Goal: Task Accomplishment & Management: Manage account settings

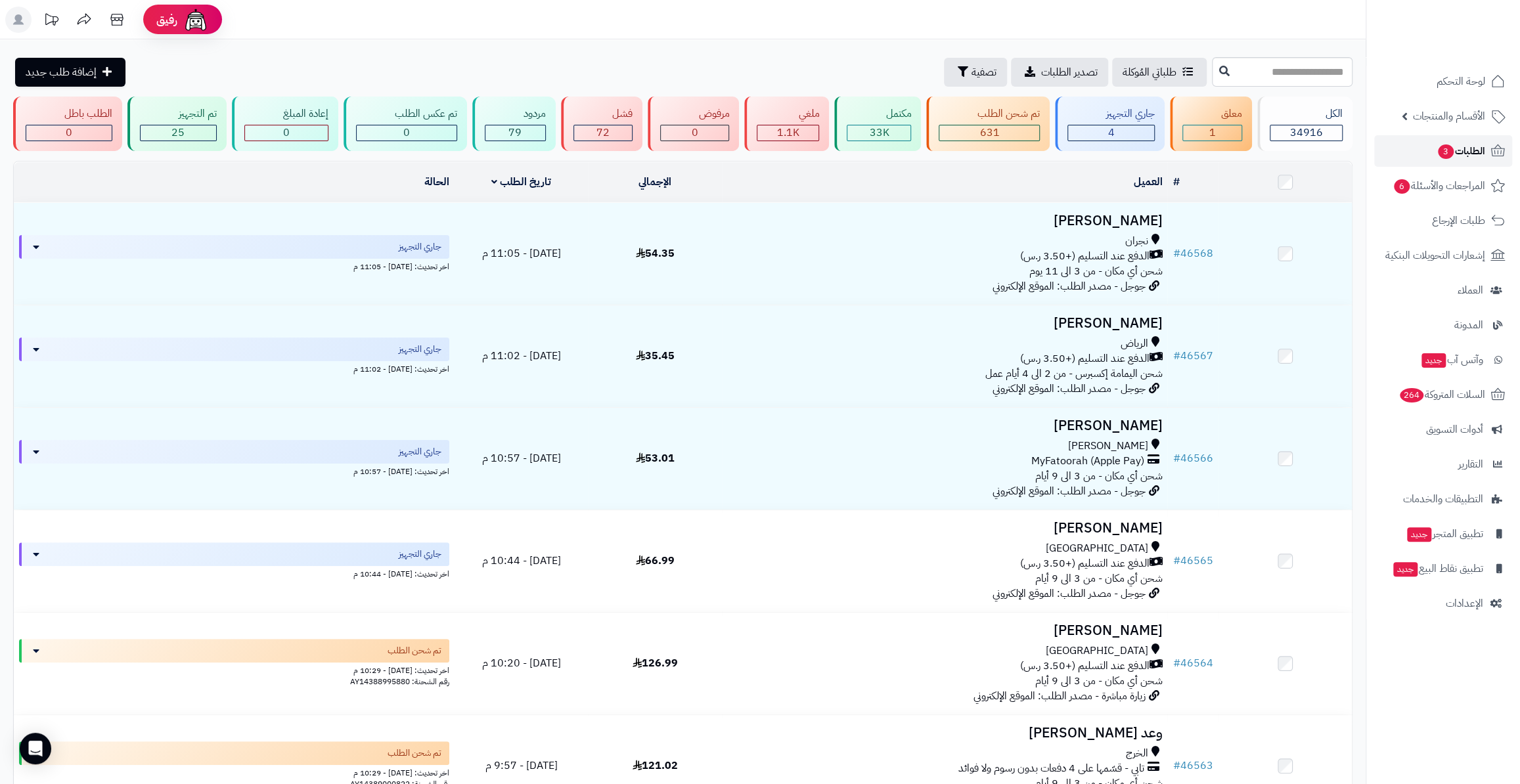
click at [1447, 146] on span "3" at bounding box center [1446, 152] width 16 height 15
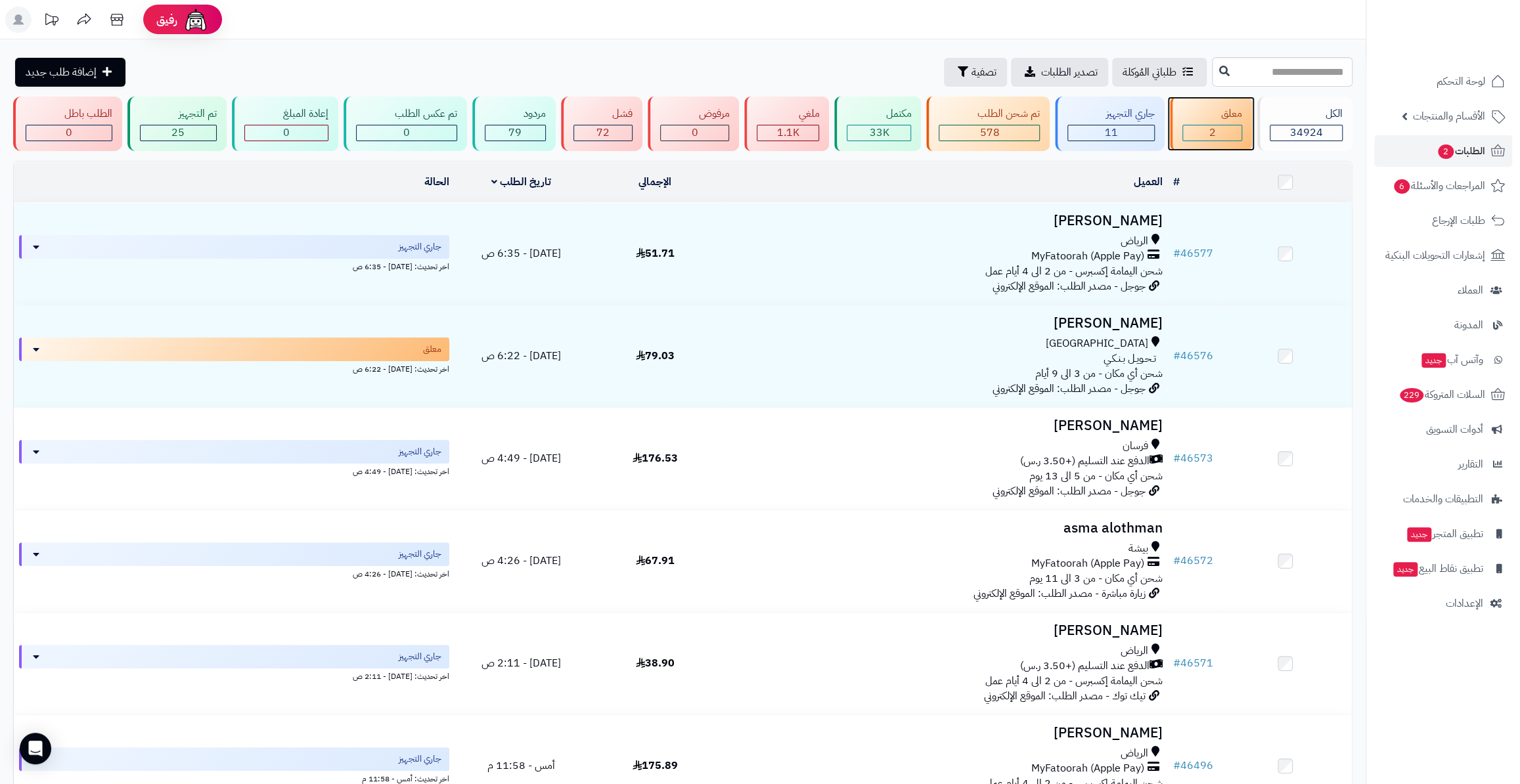
click at [1208, 131] on div "2" at bounding box center [1212, 132] width 58 height 15
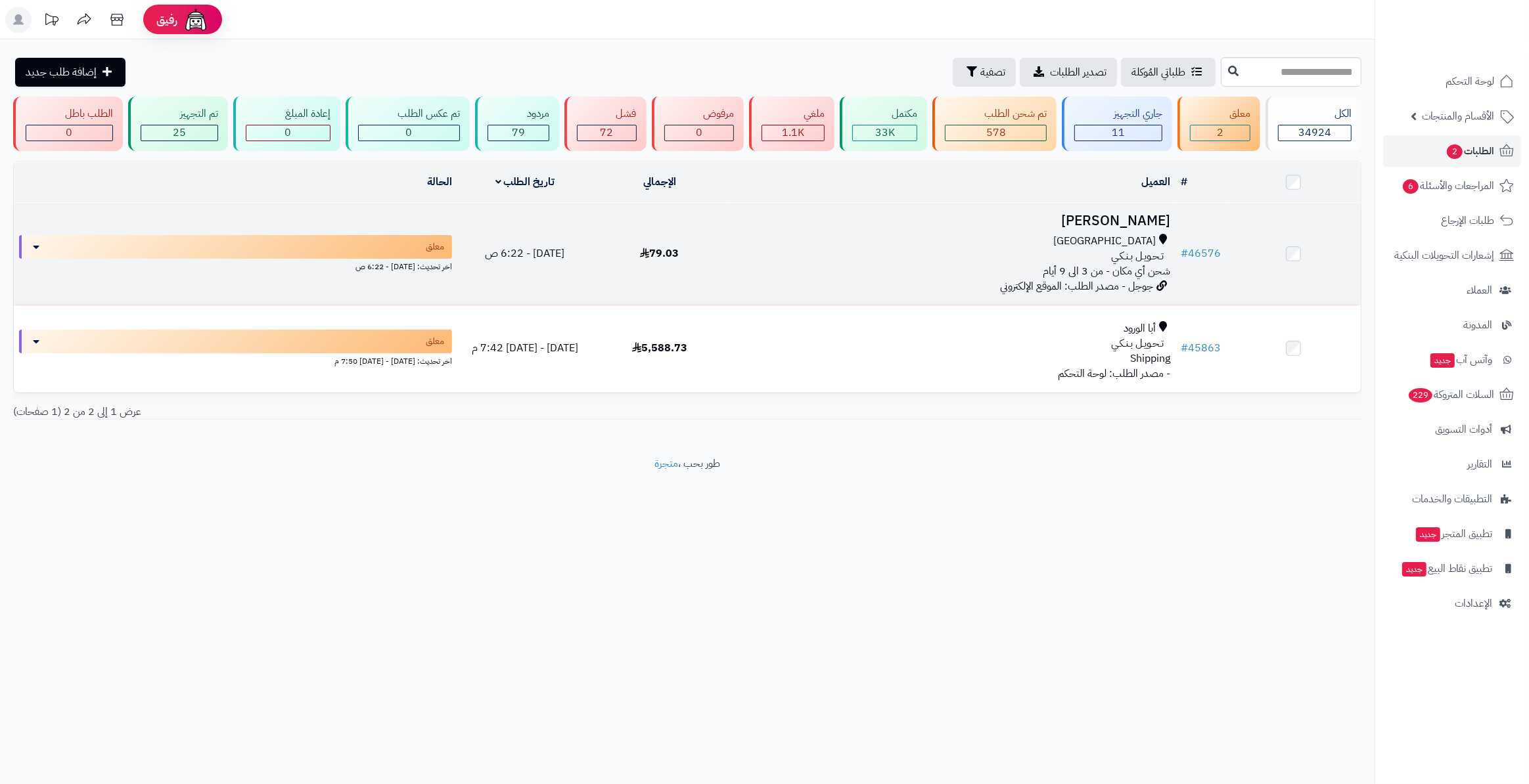
click at [1139, 226] on h3 "[PERSON_NAME]" at bounding box center [951, 220] width 438 height 15
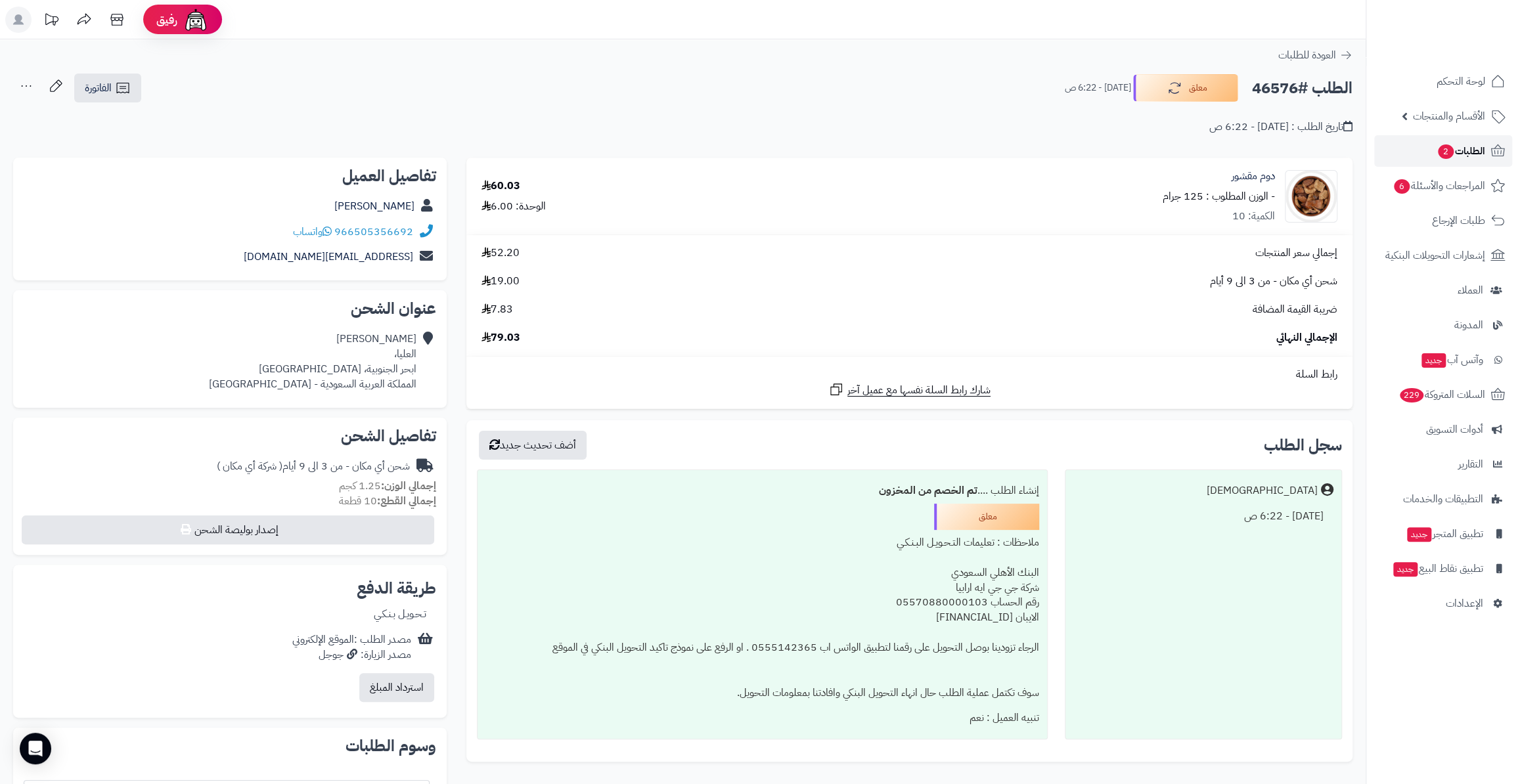
click at [1424, 153] on link "الطلبات 2" at bounding box center [1444, 151] width 138 height 32
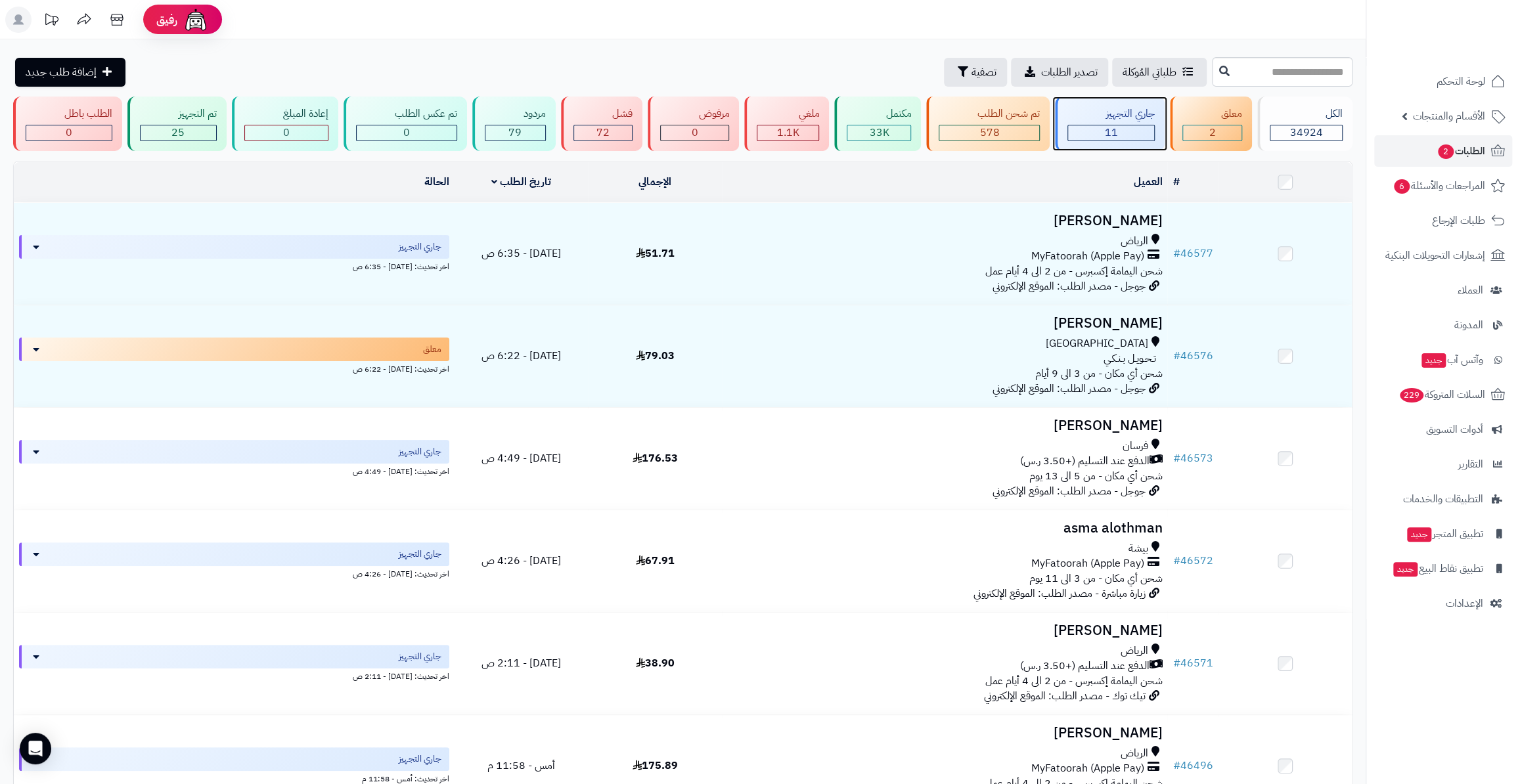
click at [1142, 131] on div "11" at bounding box center [1111, 132] width 86 height 15
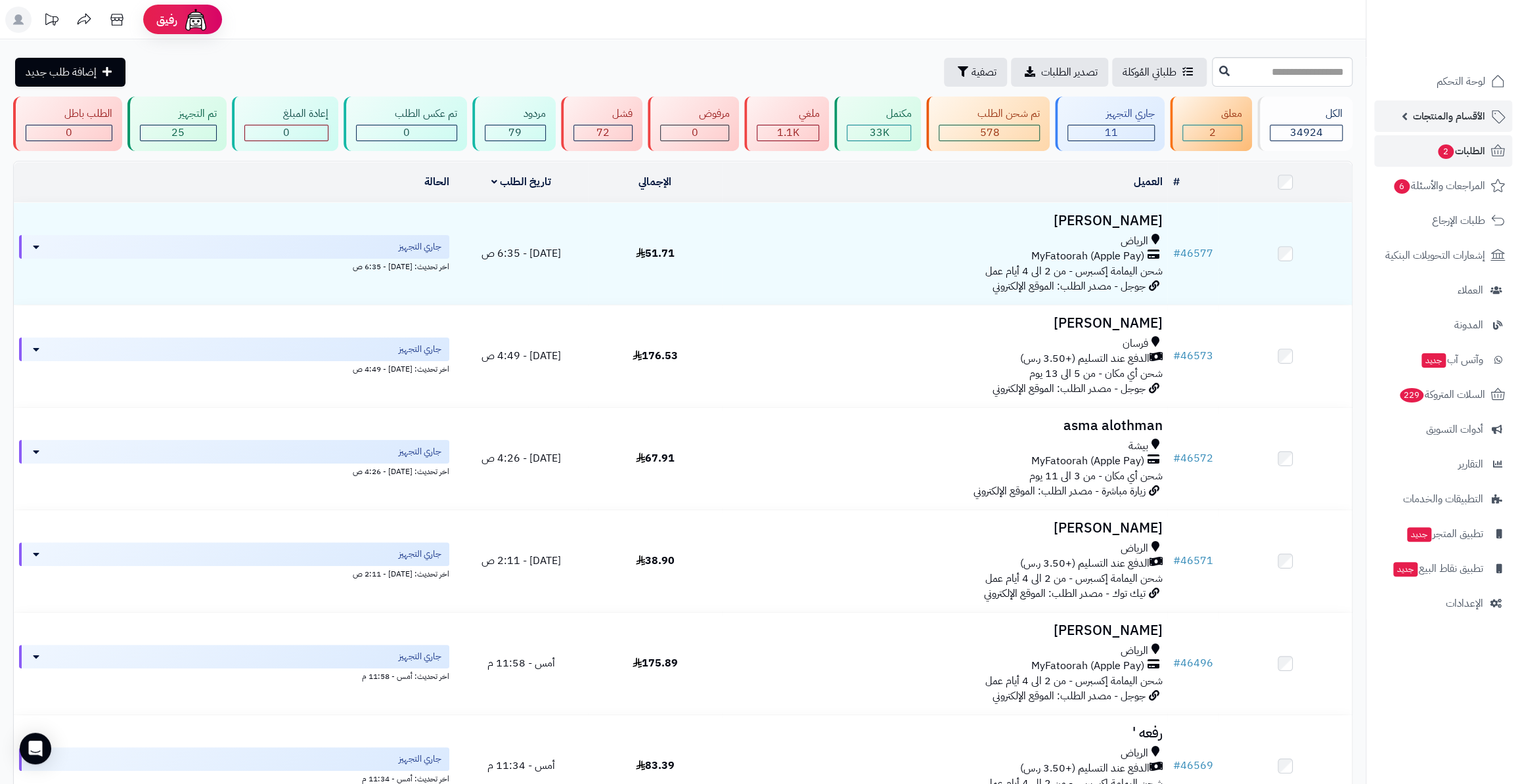
click at [1446, 118] on span "الأقسام والمنتجات" at bounding box center [1449, 116] width 72 height 19
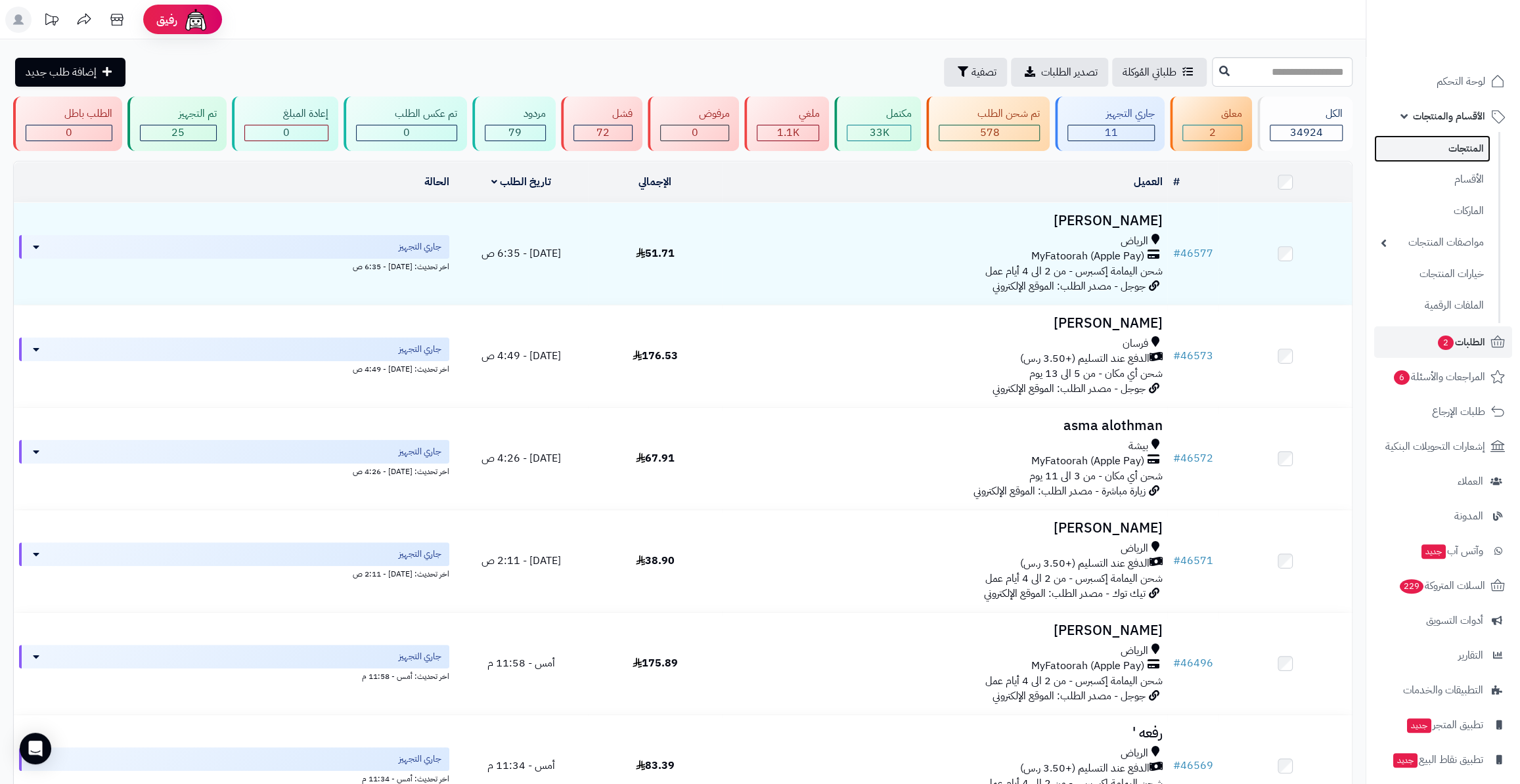
click at [1430, 157] on link "المنتجات" at bounding box center [1433, 148] width 116 height 27
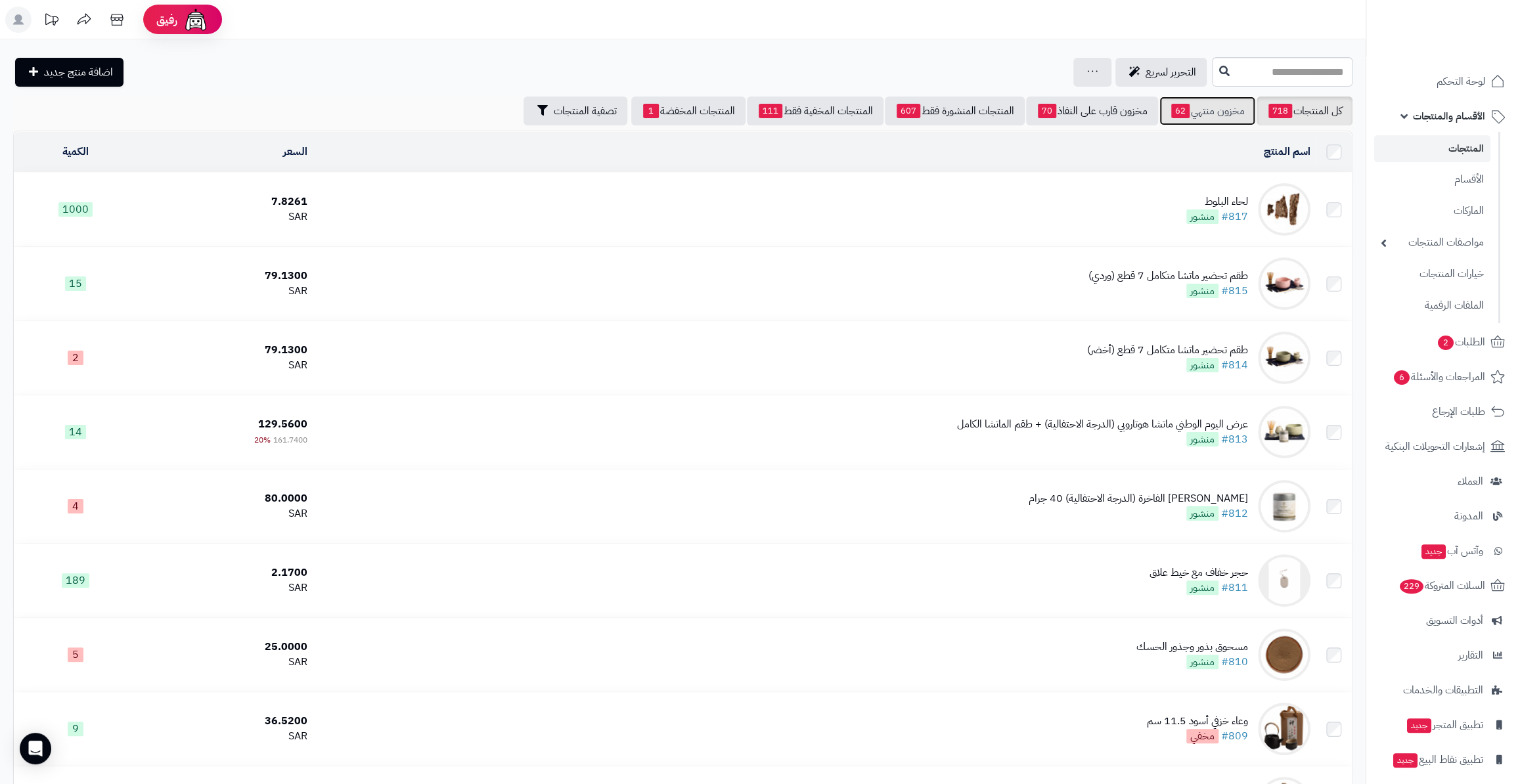
click at [1207, 115] on link "مخزون منتهي 62" at bounding box center [1207, 110] width 96 height 29
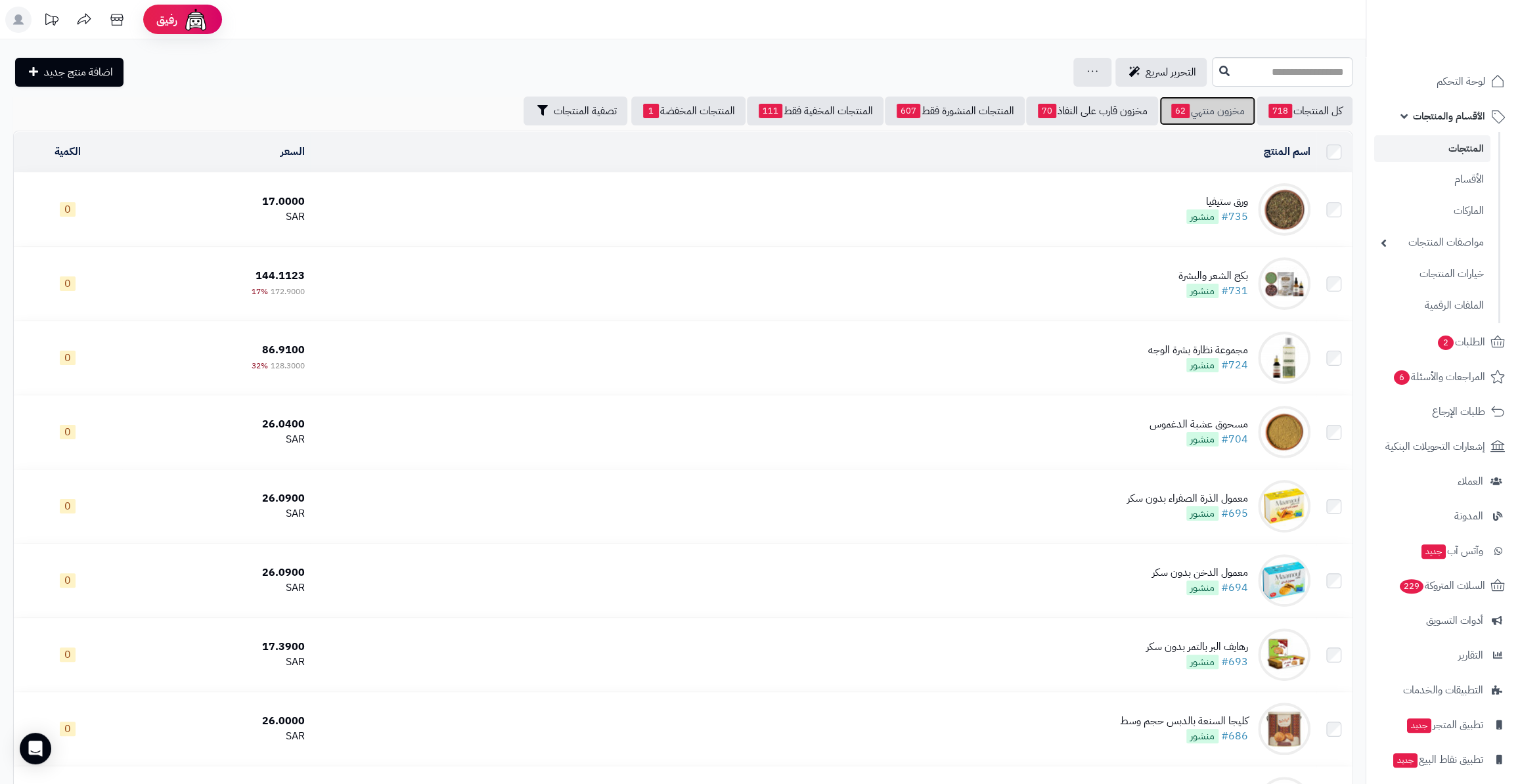
click at [1192, 114] on link "مخزون منتهي 62" at bounding box center [1207, 110] width 96 height 29
click at [1464, 351] on link "الطلبات 2" at bounding box center [1444, 342] width 138 height 32
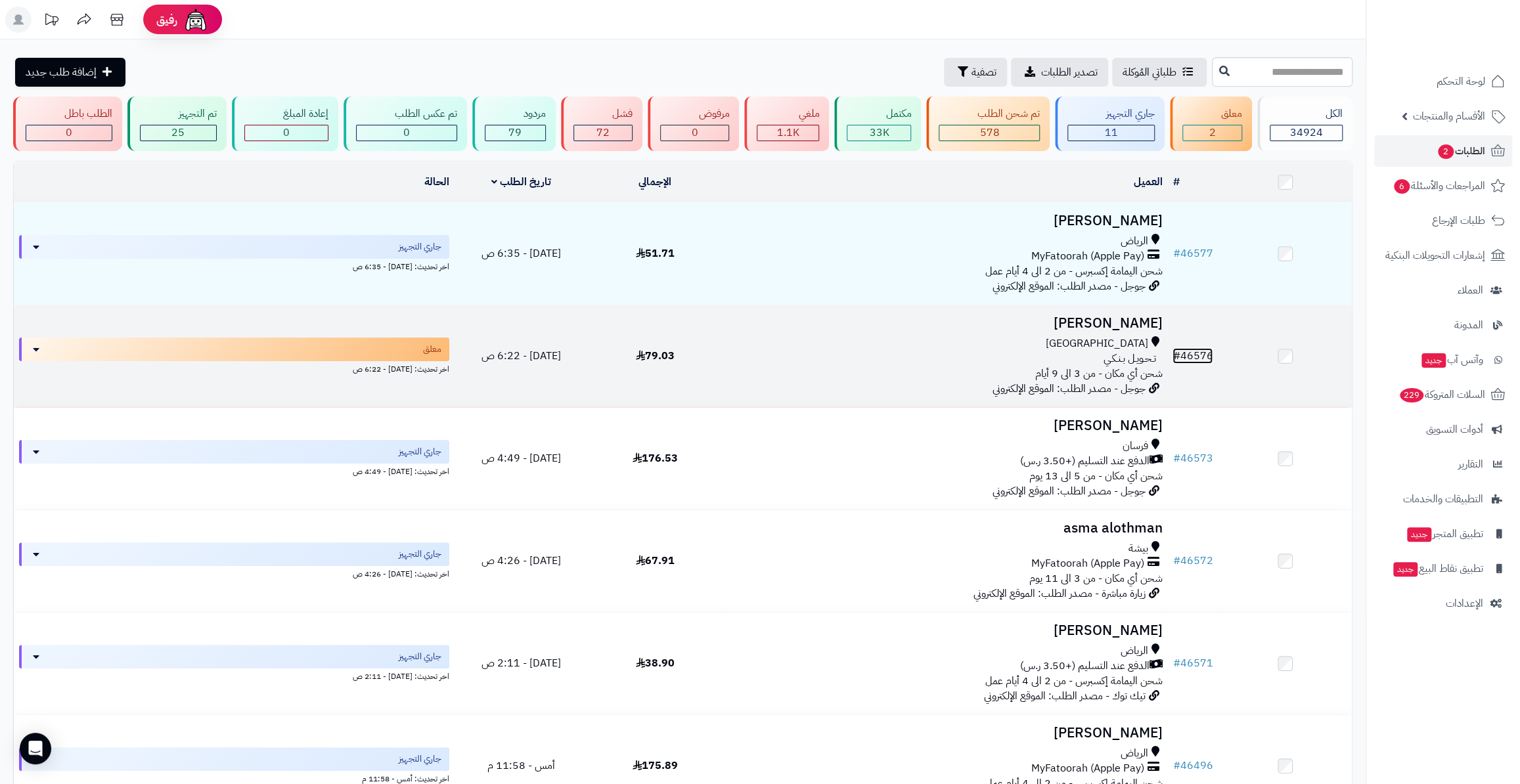
click at [1199, 348] on link "# 46576" at bounding box center [1193, 356] width 40 height 16
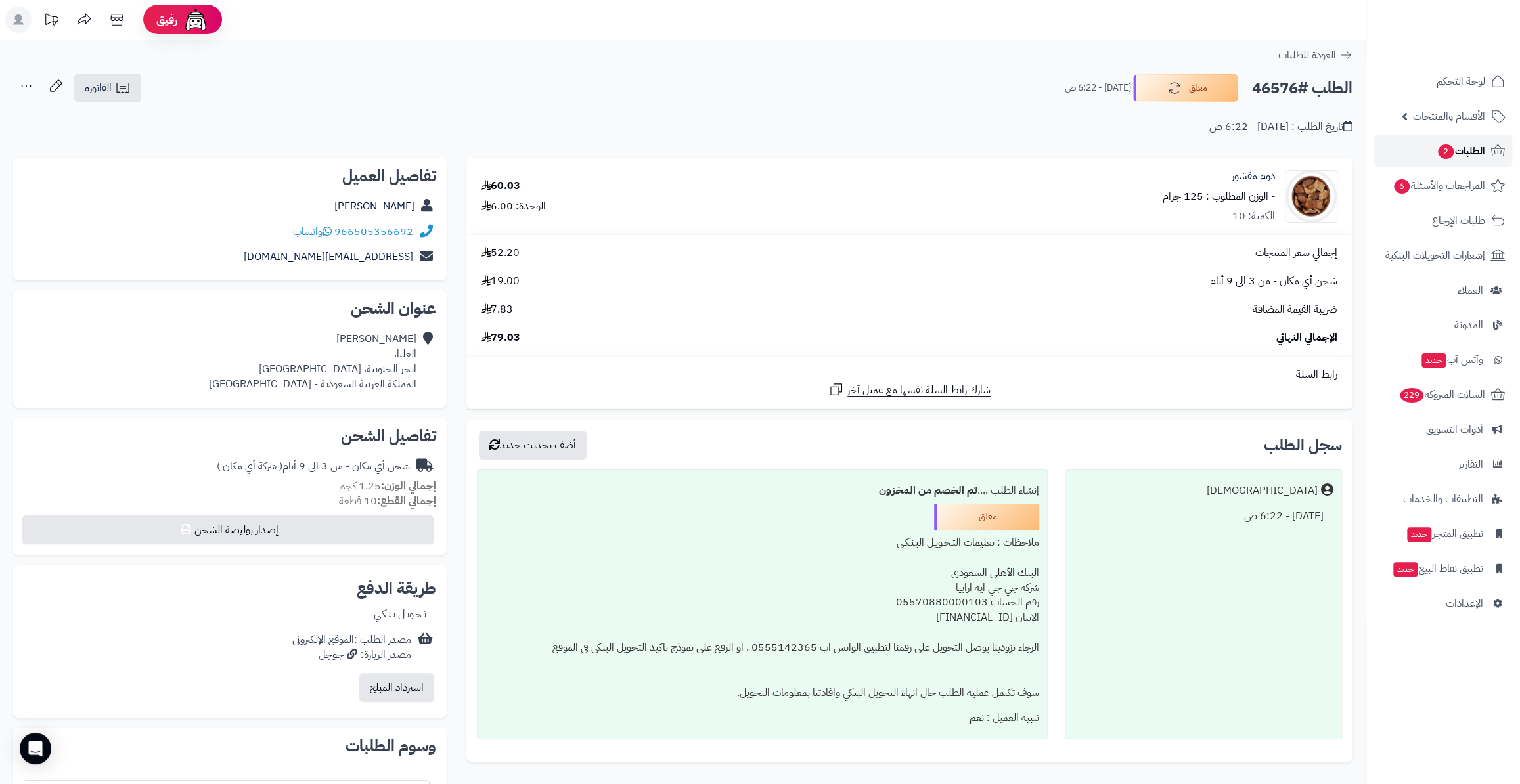
click at [1459, 145] on span "الطلبات 2" at bounding box center [1461, 151] width 48 height 19
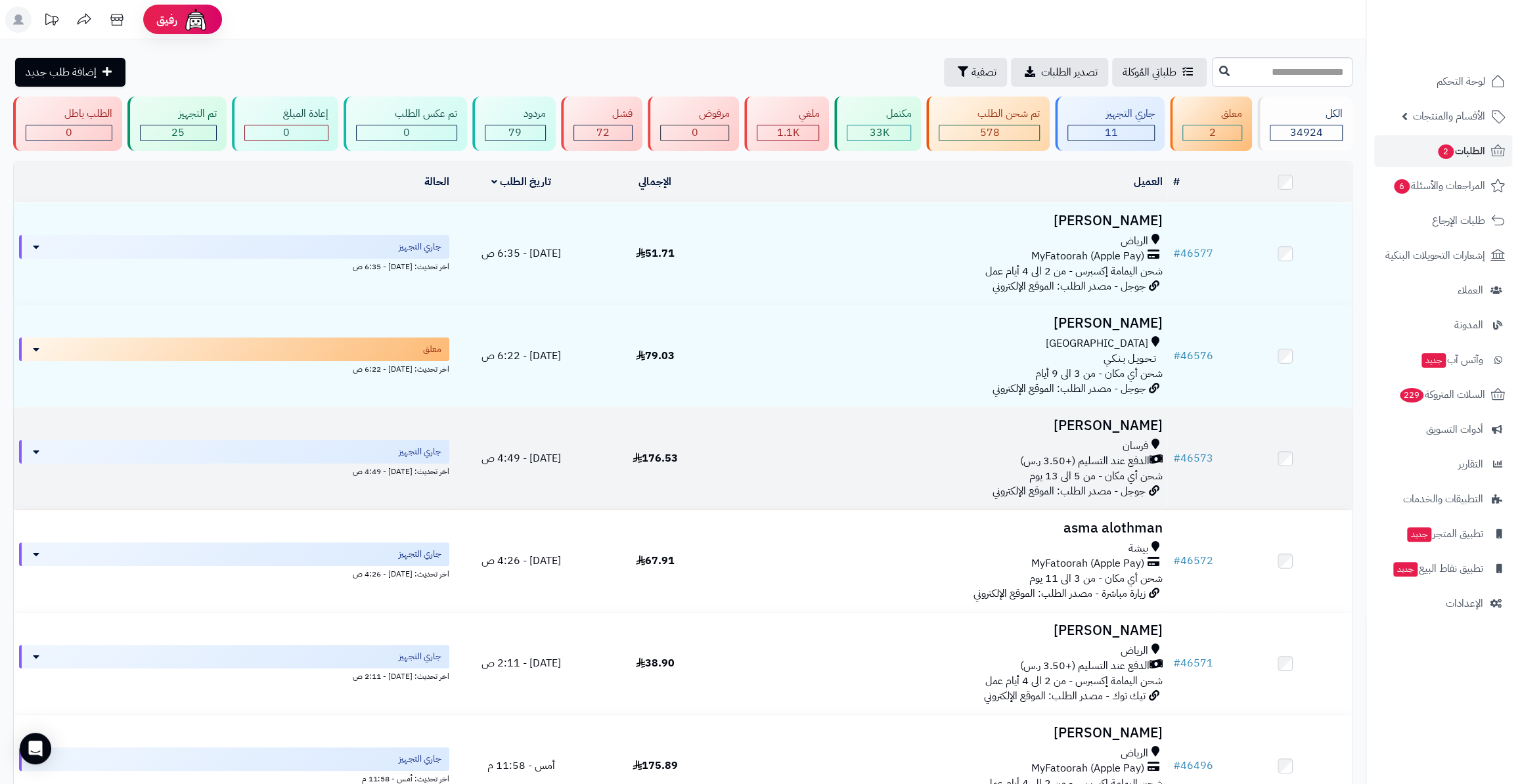
click at [1097, 454] on span "الدفع عند التسليم (+3.50 ر.س)" at bounding box center [1084, 461] width 129 height 15
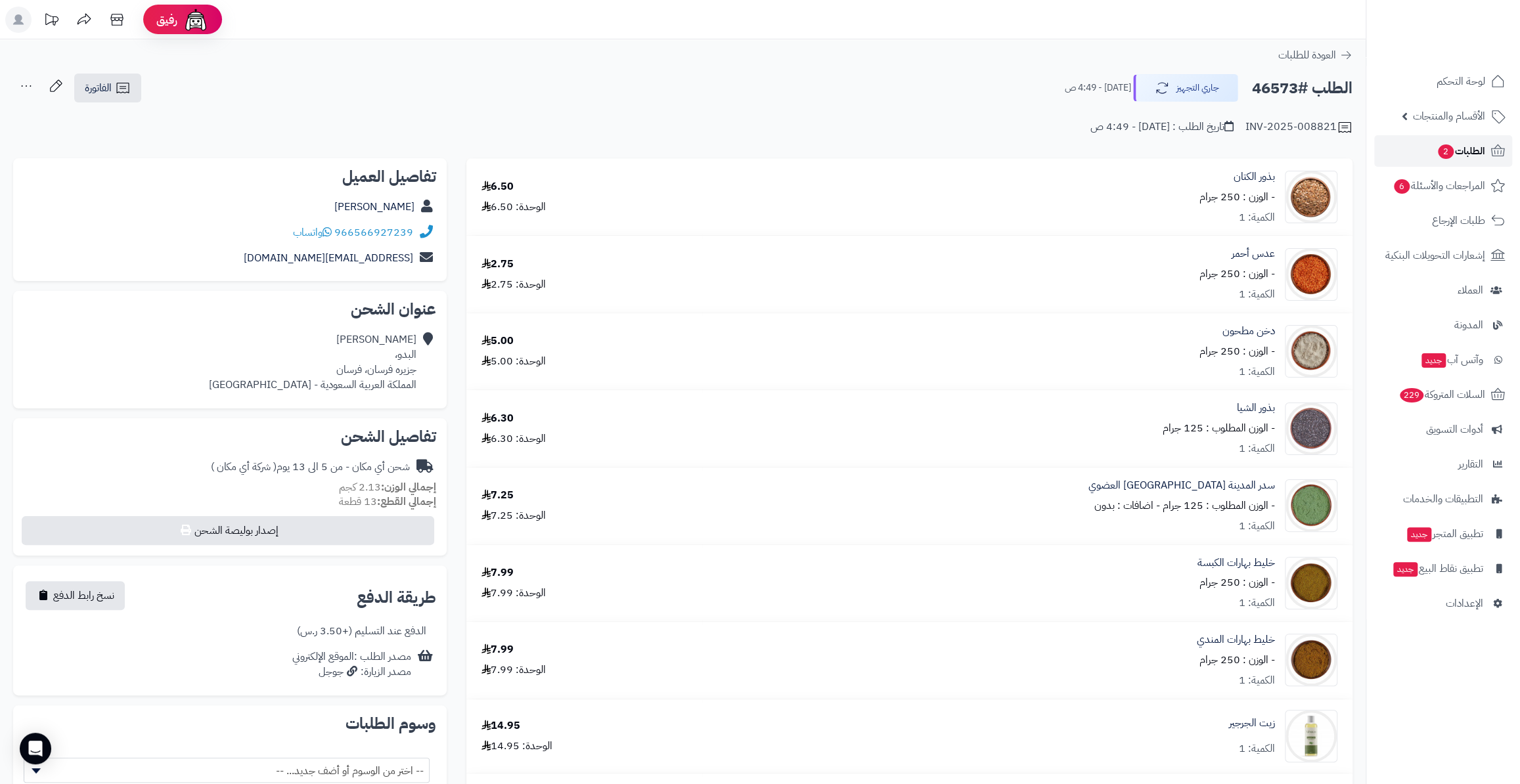
click at [1437, 147] on span "الطلبات 2" at bounding box center [1461, 151] width 48 height 19
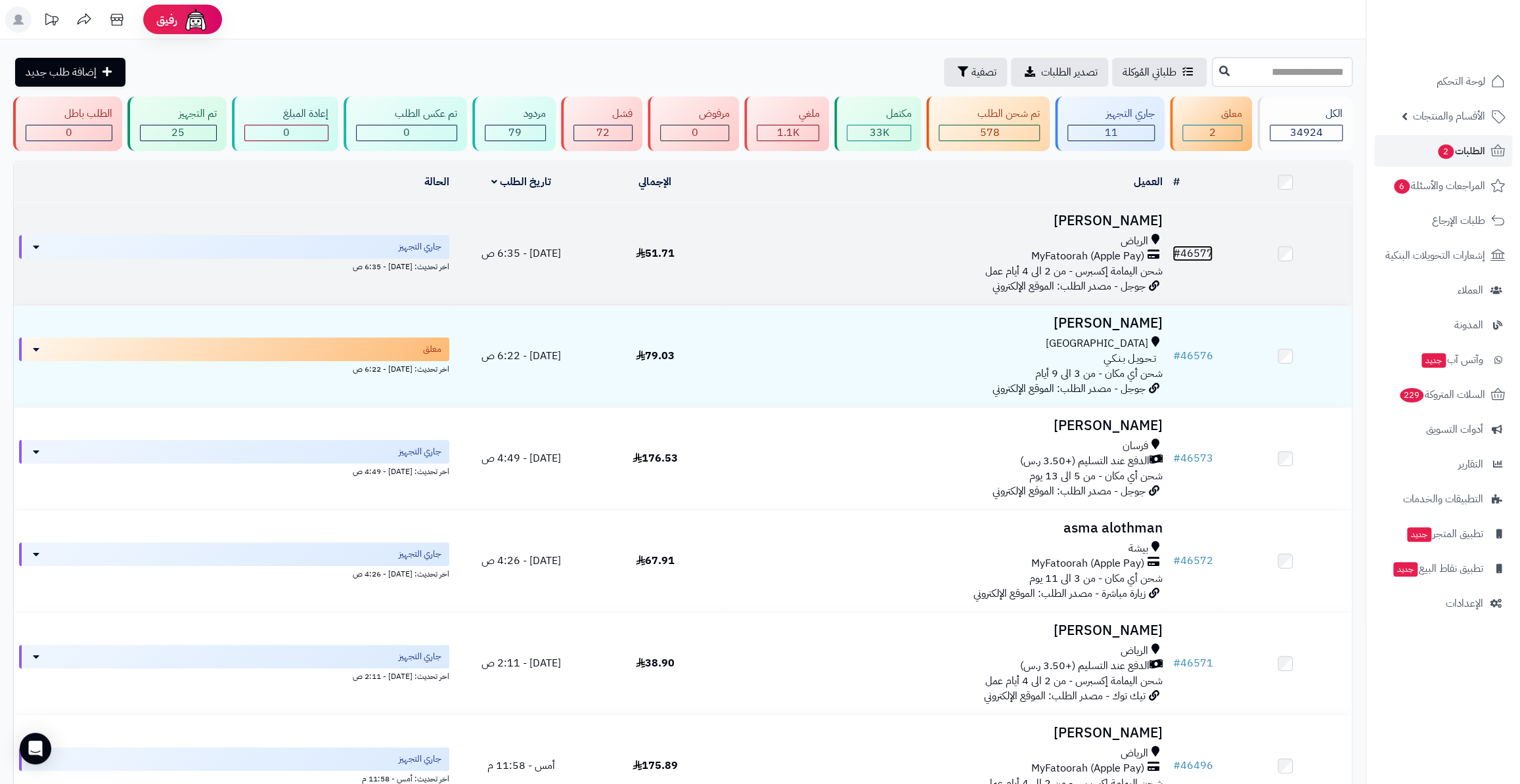
click at [1208, 252] on link "# 46577" at bounding box center [1193, 253] width 40 height 16
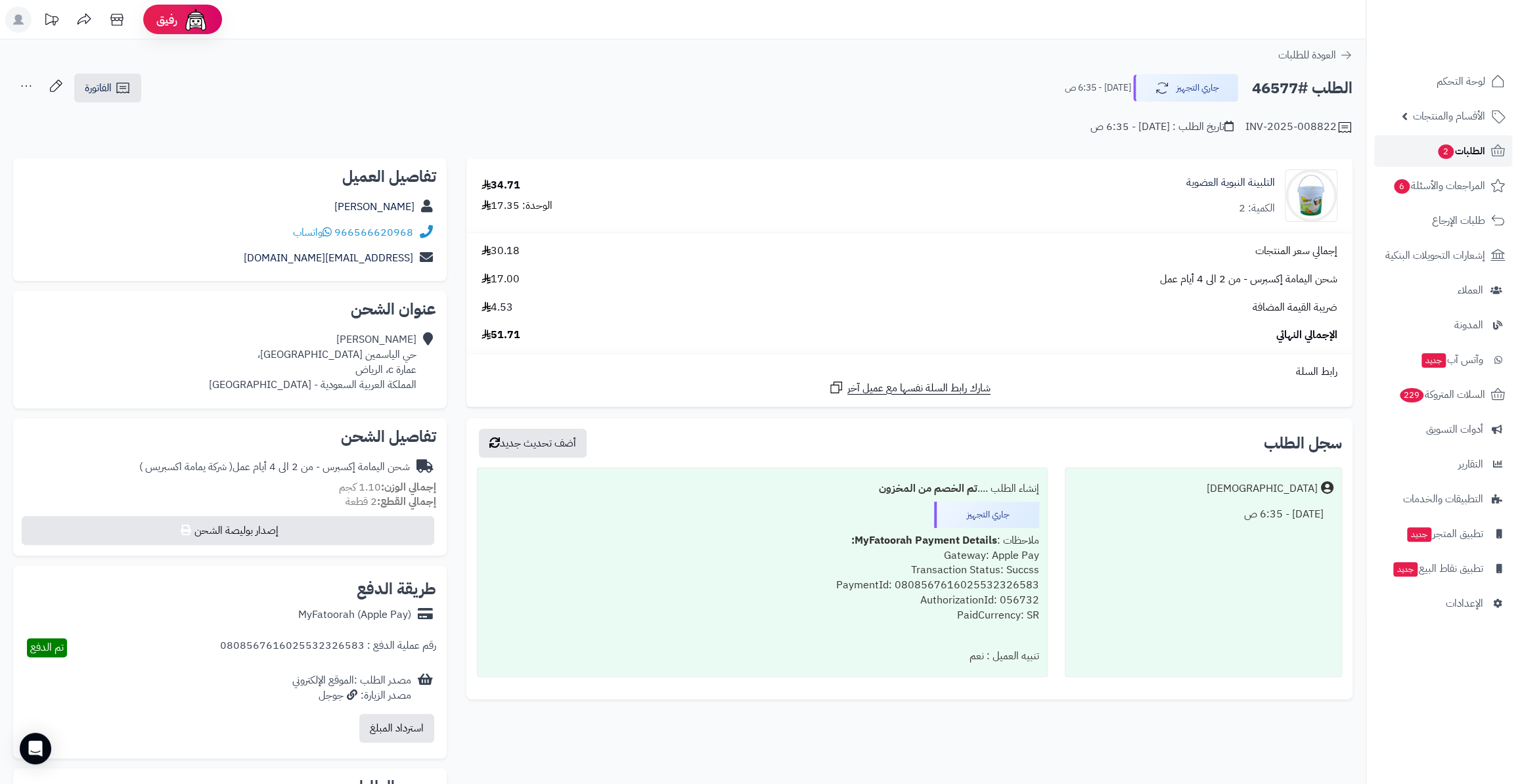
click at [1433, 149] on link "الطلبات 2" at bounding box center [1444, 151] width 138 height 32
